Goal: Information Seeking & Learning: Learn about a topic

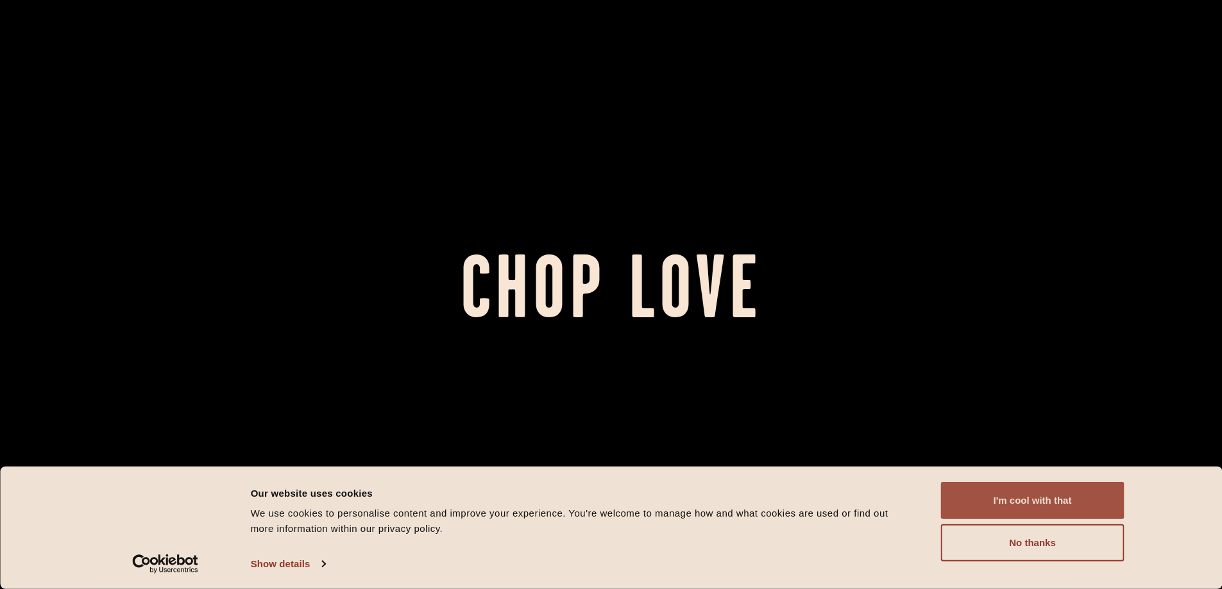
click at [1050, 505] on button "I'm cool with that" at bounding box center [1032, 500] width 183 height 37
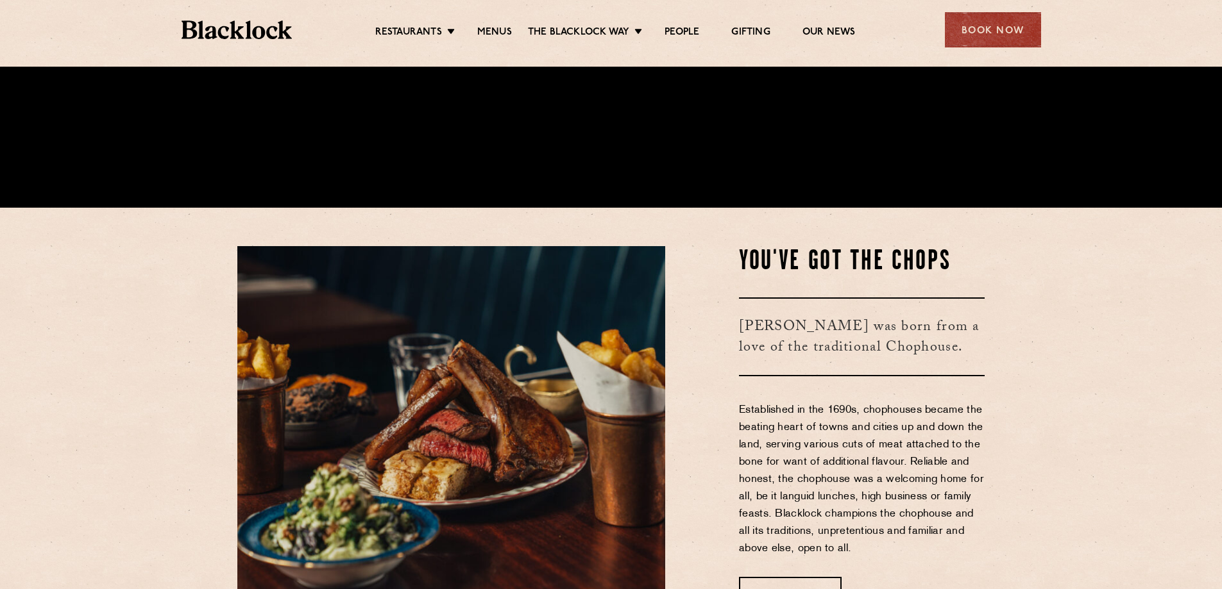
scroll to position [385, 0]
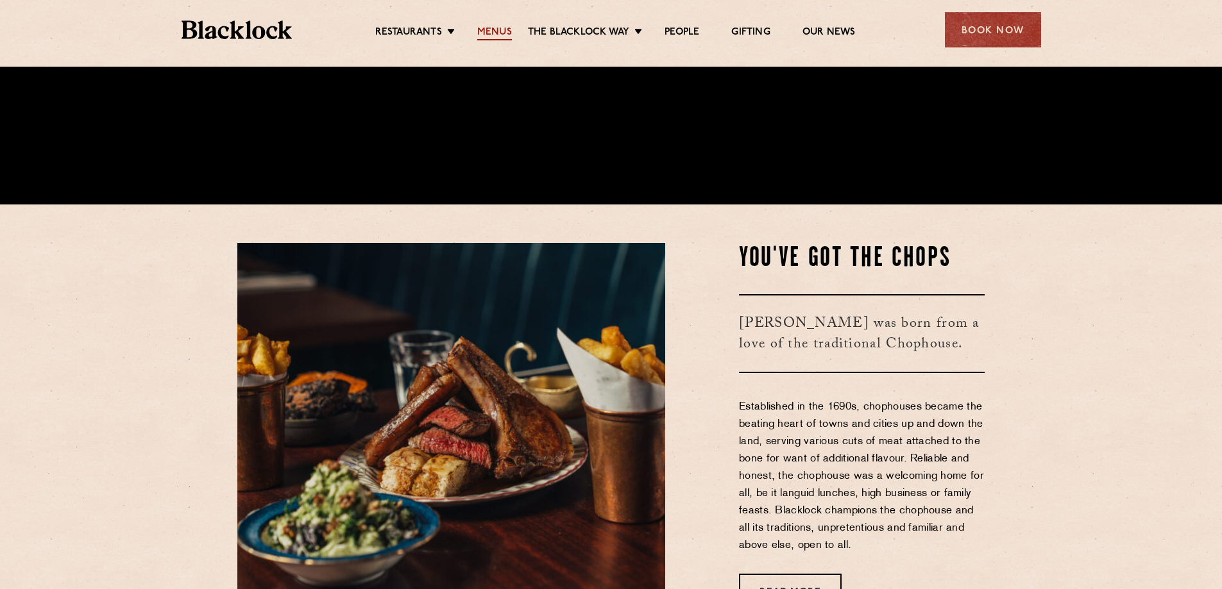
click at [496, 30] on link "Menus" at bounding box center [494, 33] width 35 height 14
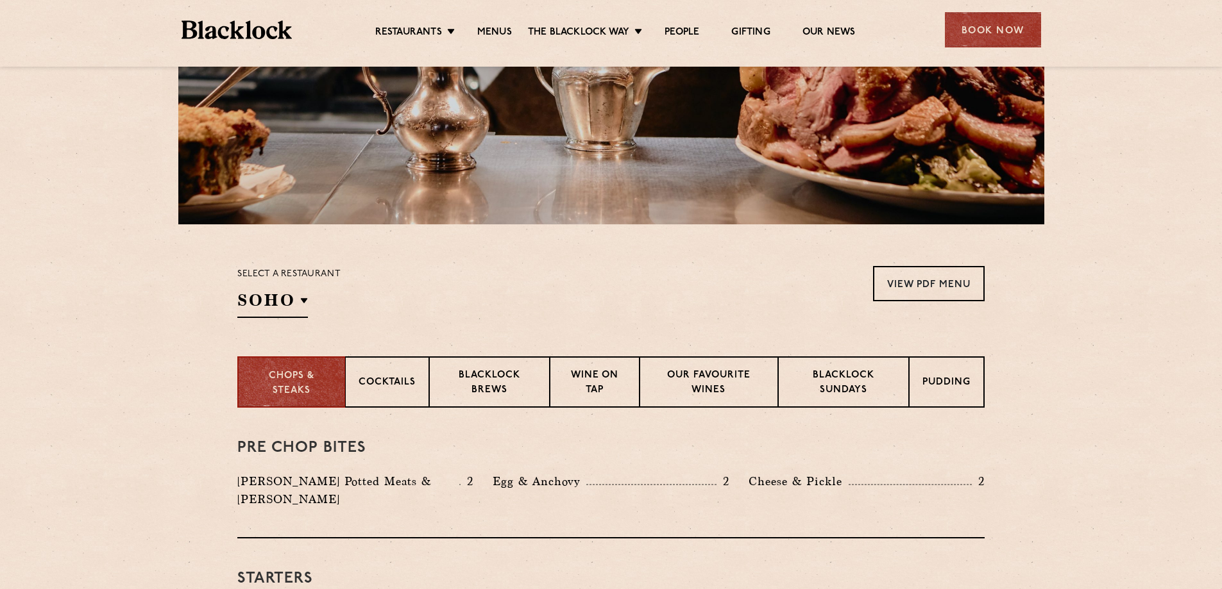
scroll to position [256, 0]
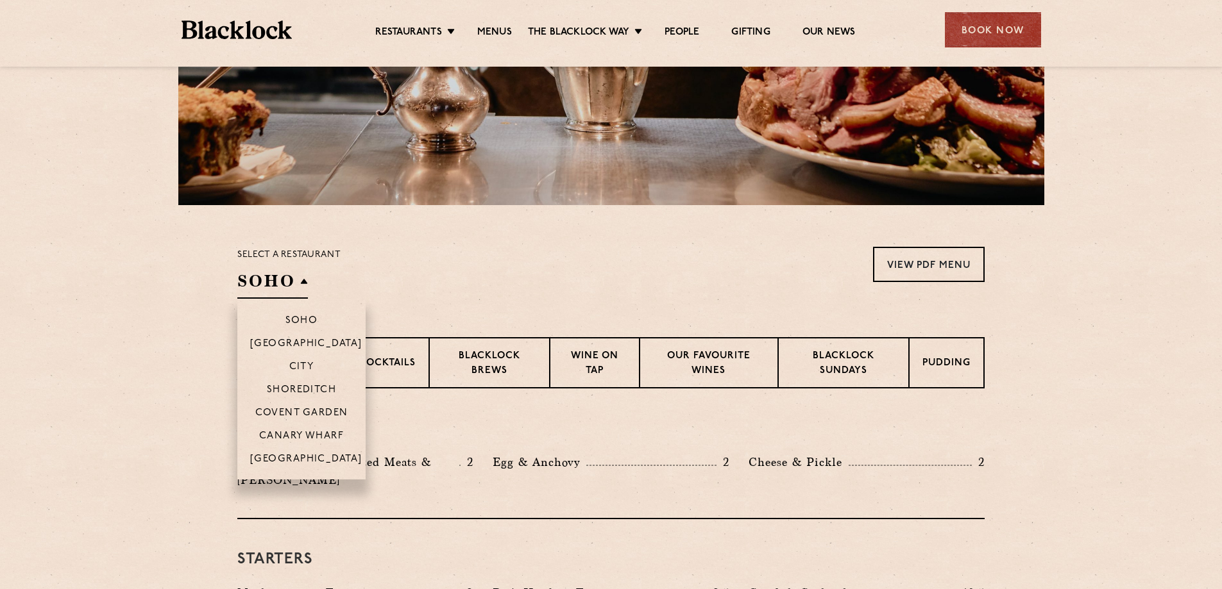
click at [291, 283] on h2 "SOHO" at bounding box center [272, 284] width 71 height 29
click at [311, 458] on p "[GEOGRAPHIC_DATA]" at bounding box center [306, 460] width 112 height 13
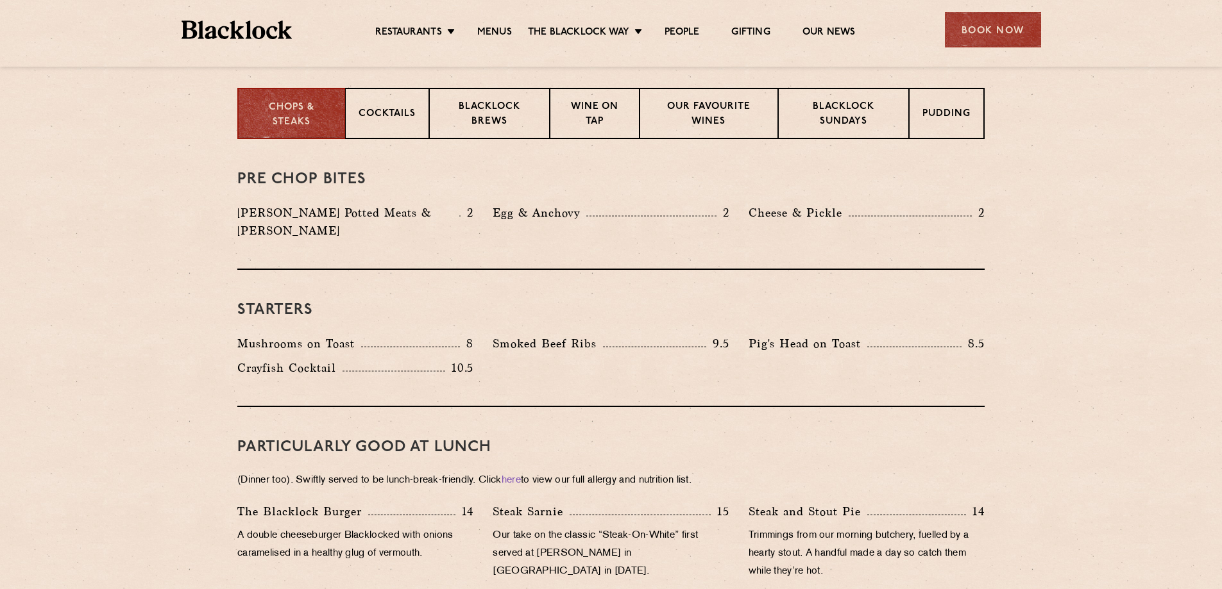
scroll to position [469, 0]
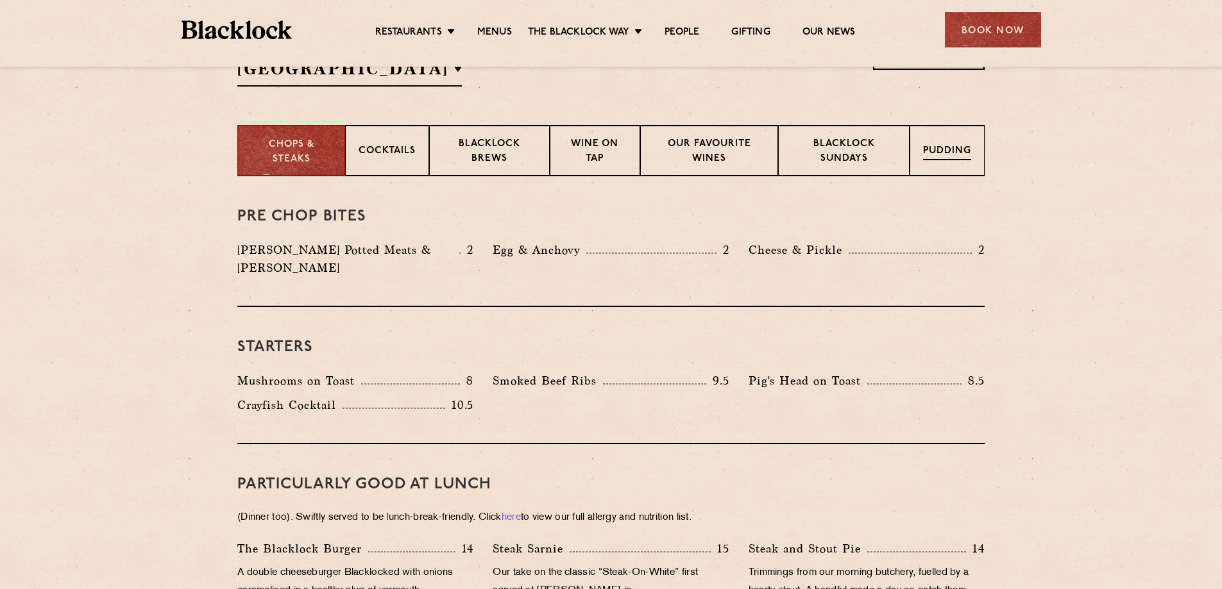
click at [945, 152] on p "Pudding" at bounding box center [947, 152] width 48 height 16
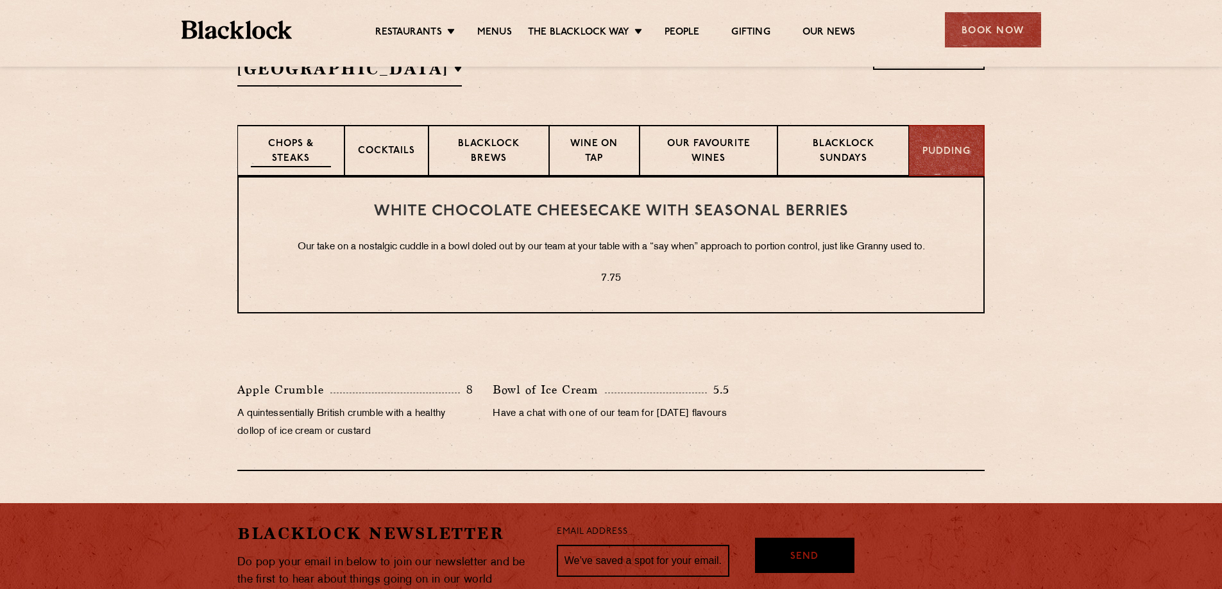
click at [312, 152] on p "Chops & Steaks" at bounding box center [291, 152] width 80 height 30
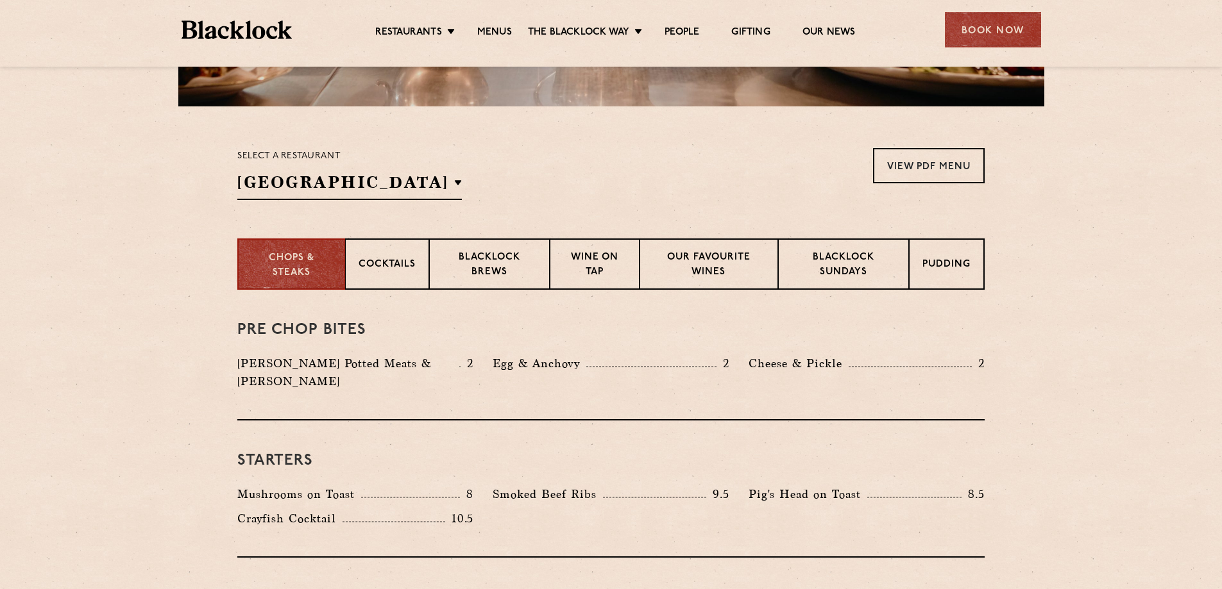
scroll to position [385, 0]
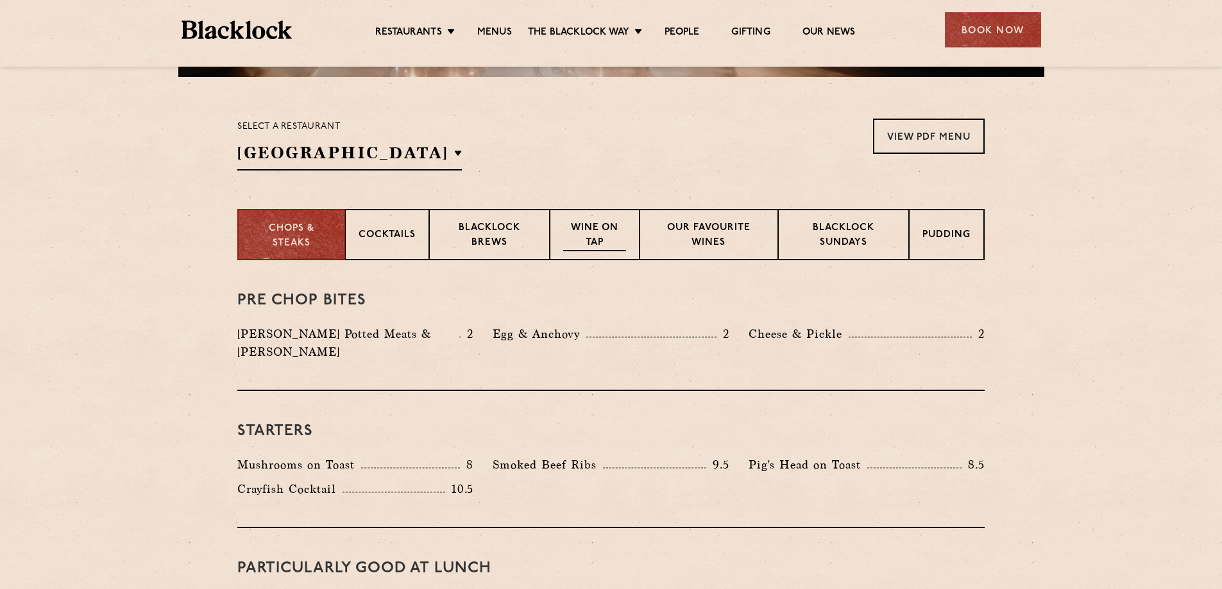
click at [610, 237] on p "Wine on Tap" at bounding box center [594, 236] width 63 height 30
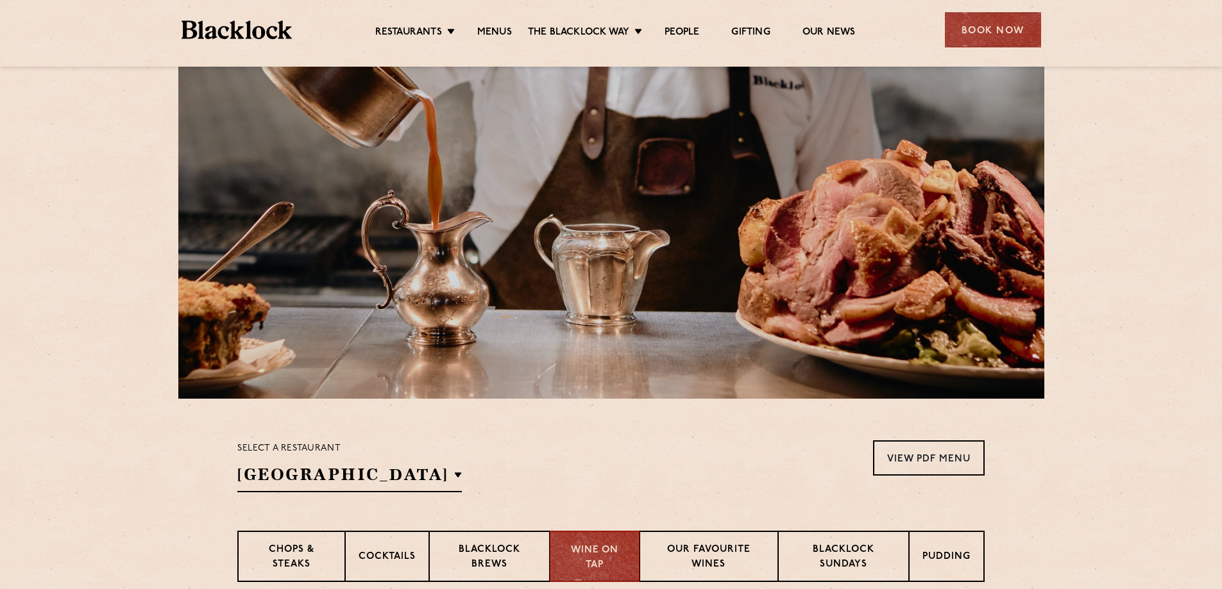
scroll to position [0, 0]
